Goal: Task Accomplishment & Management: Manage account settings

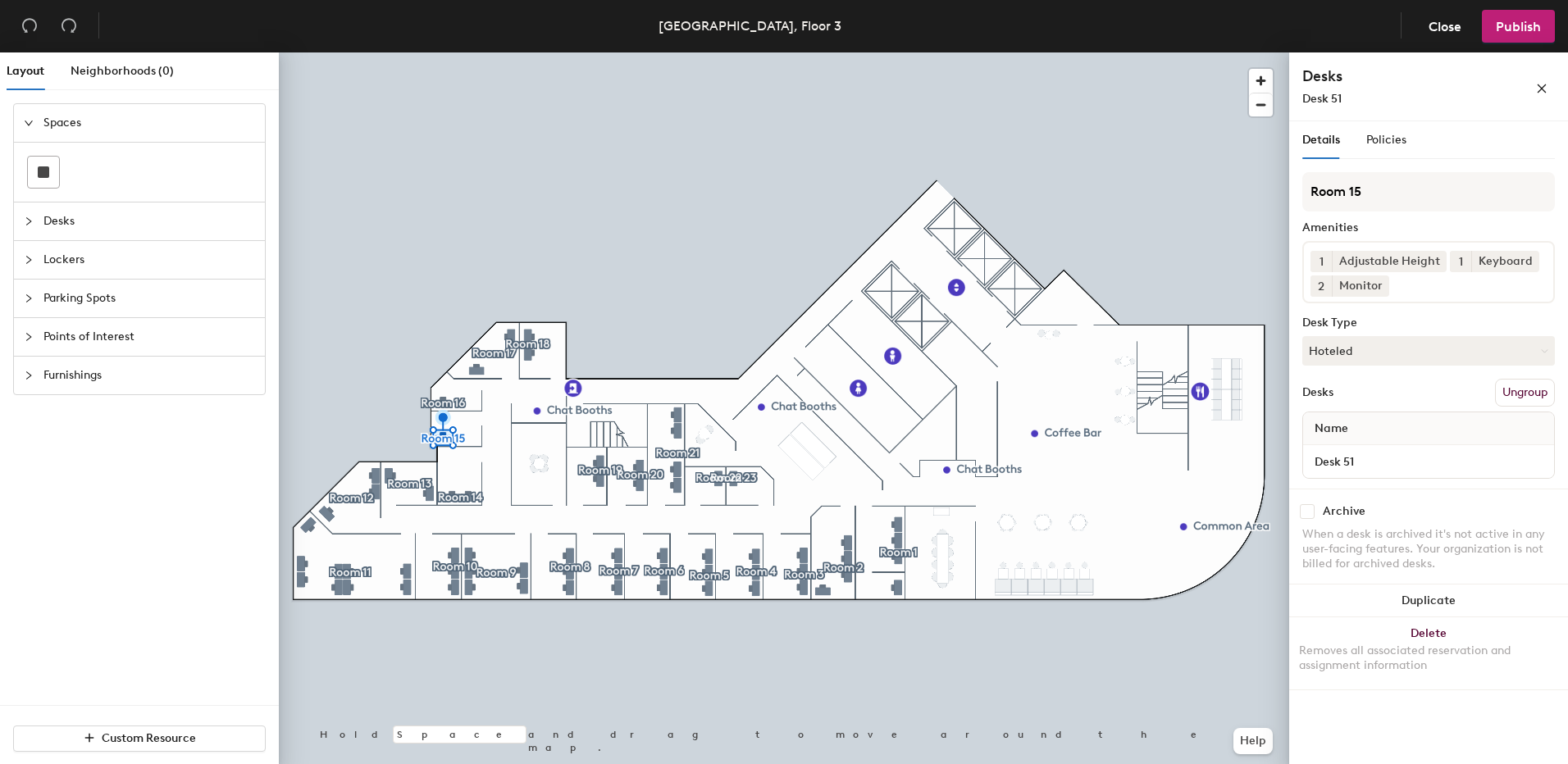
click at [1324, 289] on span "2" at bounding box center [1320, 286] width 6 height 17
click at [1323, 272] on div "1" at bounding box center [1321, 265] width 21 height 21
click at [528, 53] on div at bounding box center [784, 53] width 1010 height 0
drag, startPoint x: 1321, startPoint y: 285, endPoint x: 1333, endPoint y: 310, distance: 27.7
click at [1321, 286] on span "2" at bounding box center [1320, 286] width 6 height 17
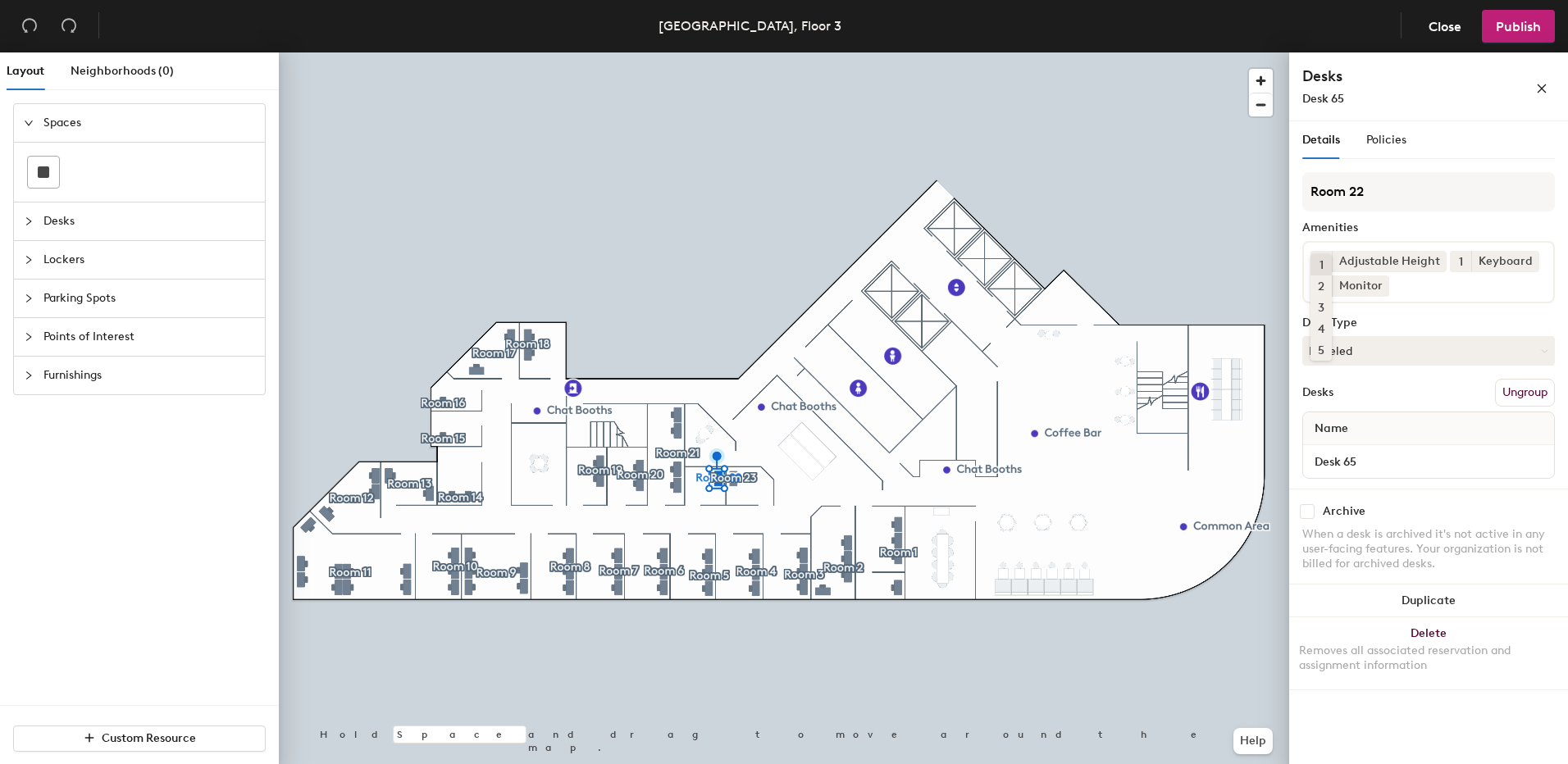
click at [1319, 265] on div "1" at bounding box center [1321, 265] width 21 height 21
click at [1542, 30] on button "Publish" at bounding box center [1518, 26] width 73 height 33
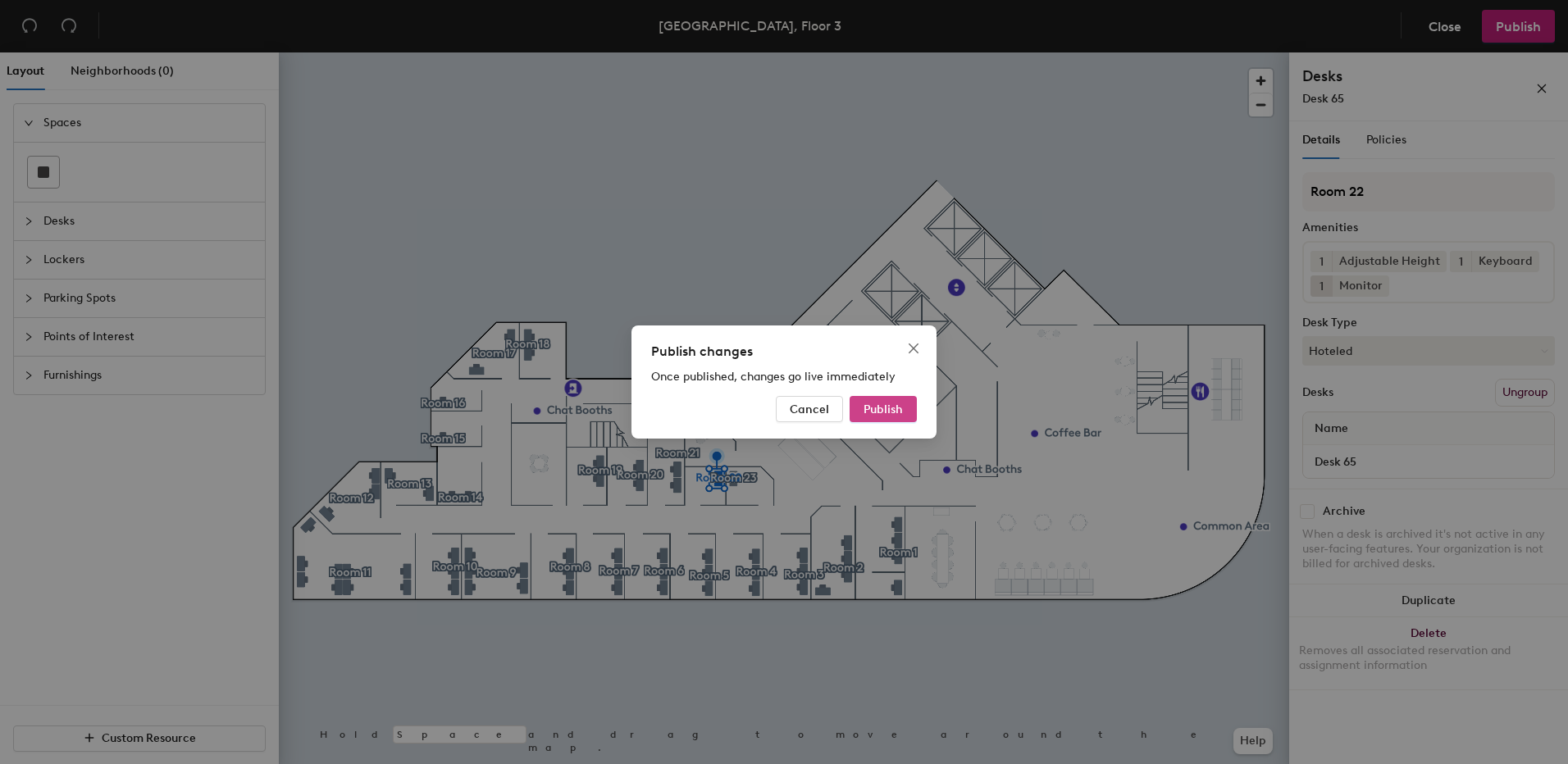
click at [896, 410] on span "Publish" at bounding box center [883, 410] width 39 height 14
